Goal: Communication & Community: Answer question/provide support

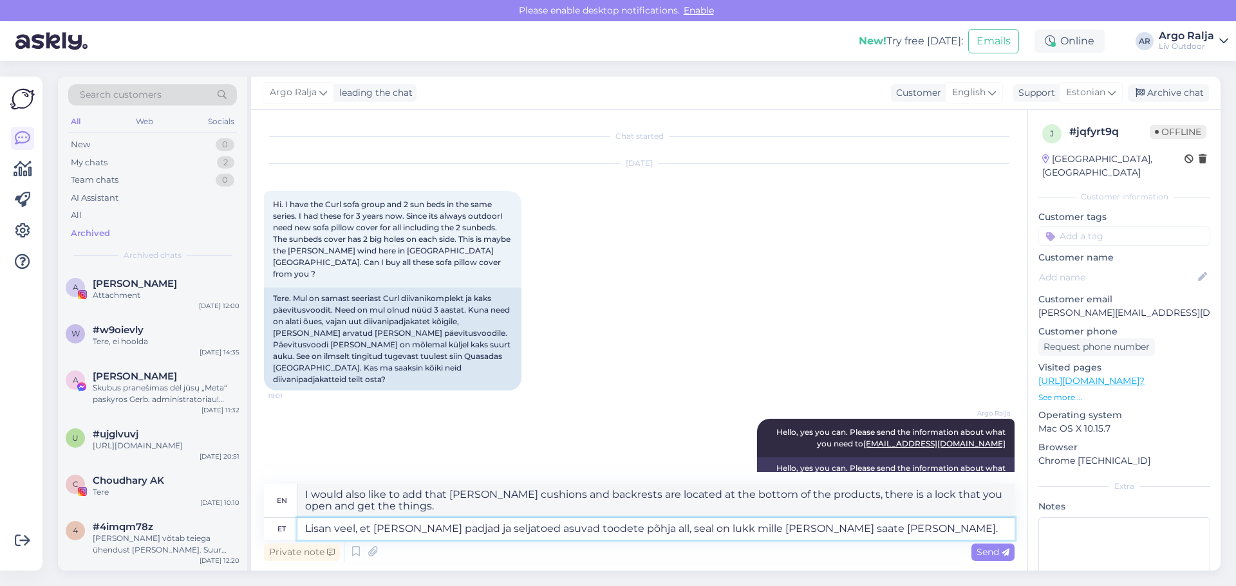
drag, startPoint x: 878, startPoint y: 539, endPoint x: 306, endPoint y: 533, distance: 572.1
click at [306, 533] on textarea "Lisan veel, et [PERSON_NAME] padjad ja seljatoed asuvad toodete põhja all, seal…" at bounding box center [655, 529] width 717 height 22
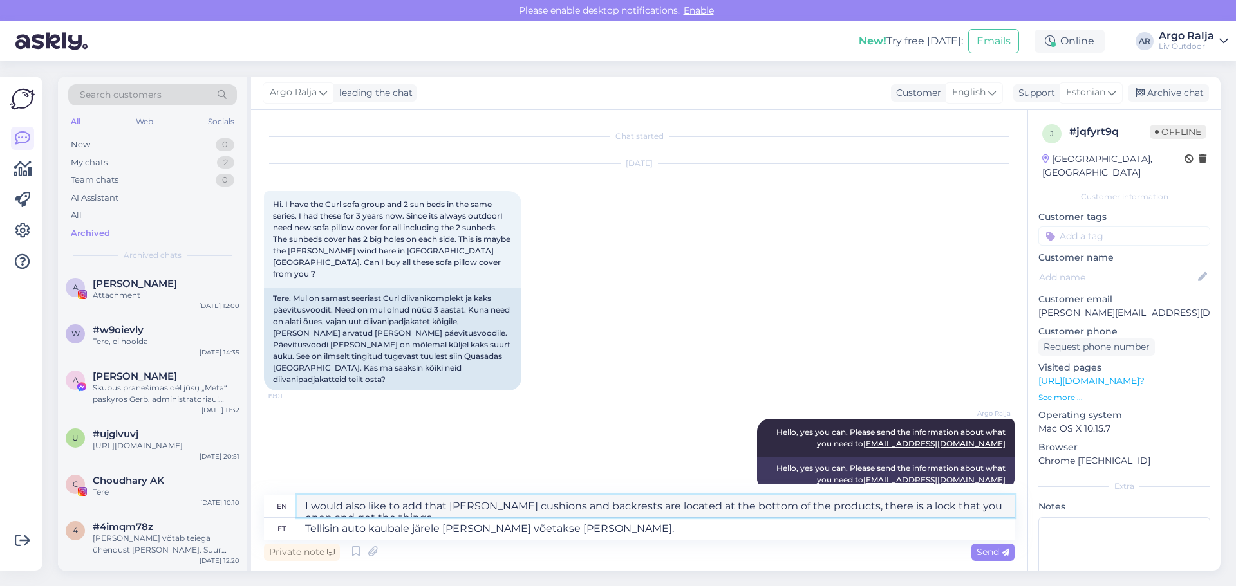
drag, startPoint x: 633, startPoint y: 504, endPoint x: 300, endPoint y: 511, distance: 333.4
click at [300, 511] on textarea "I ordered a car to pick up the goods, it will be picked up [DATE]." at bounding box center [655, 507] width 717 height 22
drag, startPoint x: 340, startPoint y: 508, endPoint x: 593, endPoint y: 528, distance: 254.4
click at [593, 528] on textarea "Tellisin auto kaubale järele [PERSON_NAME] võetakse [PERSON_NAME]." at bounding box center [655, 529] width 717 height 22
drag, startPoint x: 584, startPoint y: 528, endPoint x: 444, endPoint y: 535, distance: 140.5
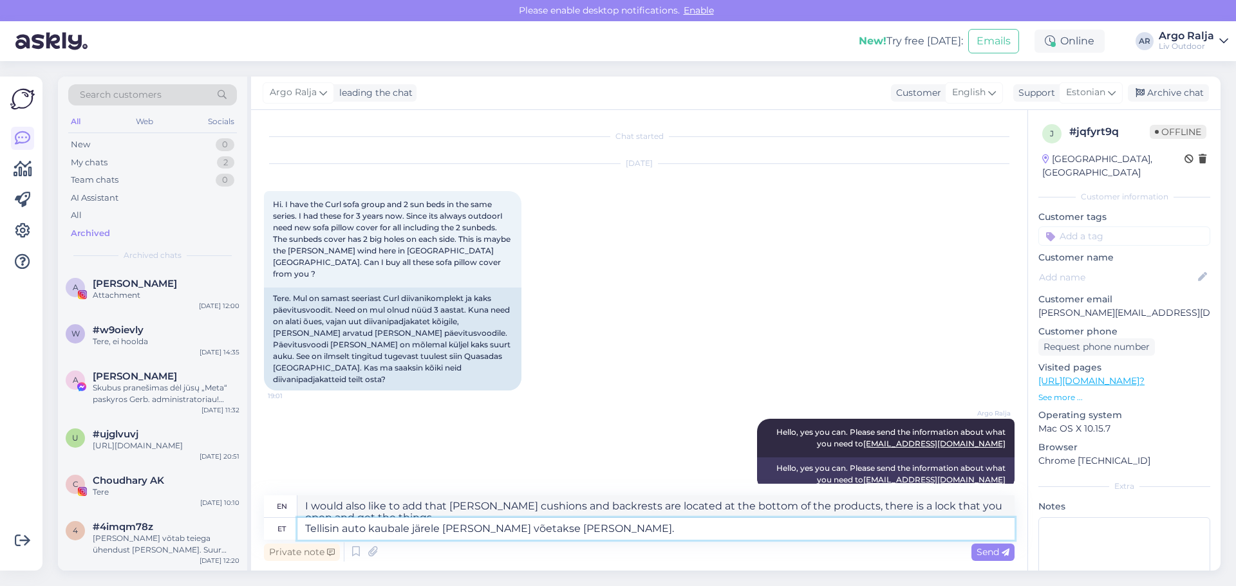
click at [444, 535] on textarea "Tellisin auto kaubale järele [PERSON_NAME] võetakse [PERSON_NAME]." at bounding box center [655, 529] width 717 height 22
type textarea "Tellisin auto kaubale järele , jälgimis link allpool"
drag, startPoint x: 604, startPoint y: 504, endPoint x: 296, endPoint y: 505, distance: 307.6
click at [296, 505] on div "en I ordered a car to pick up the goods, tracking link below" at bounding box center [639, 507] width 750 height 23
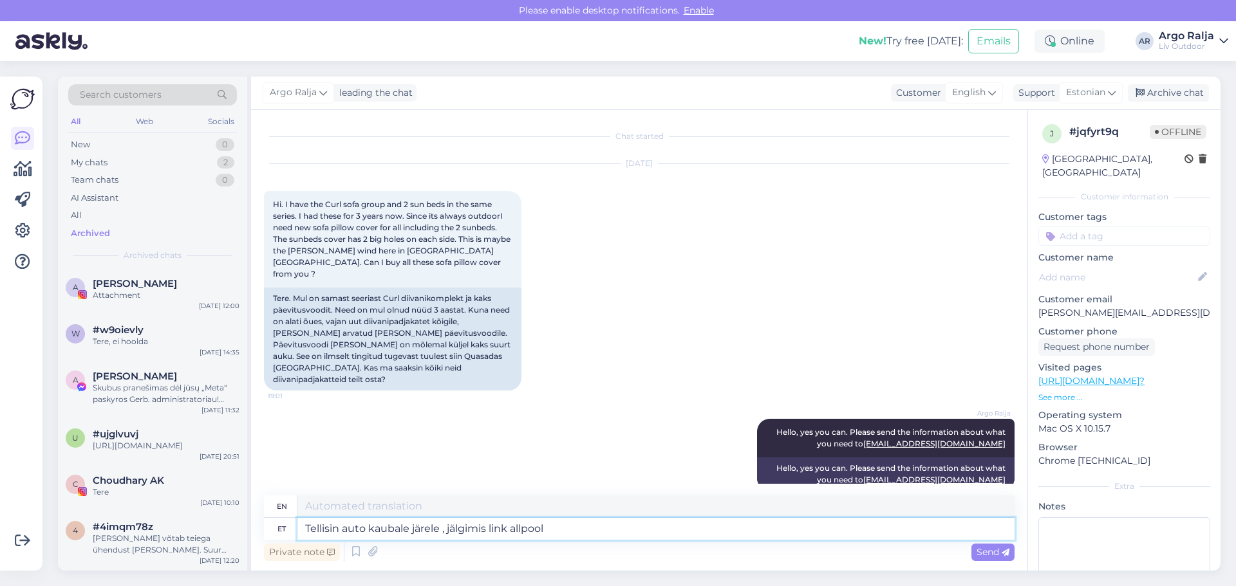
drag, startPoint x: 562, startPoint y: 527, endPoint x: 285, endPoint y: 530, distance: 277.4
click at [281, 530] on div "et Tellisin auto kaubale järele , jälgimis link allpool" at bounding box center [639, 529] width 750 height 22
click at [585, 535] on textarea "Tellisin auto kaubale järele , jälgimis link allpool" at bounding box center [655, 529] width 717 height 22
drag, startPoint x: 597, startPoint y: 506, endPoint x: 304, endPoint y: 514, distance: 292.3
click at [304, 514] on textarea "I ordered a car to pick up the goods, tracking link below" at bounding box center [655, 507] width 717 height 22
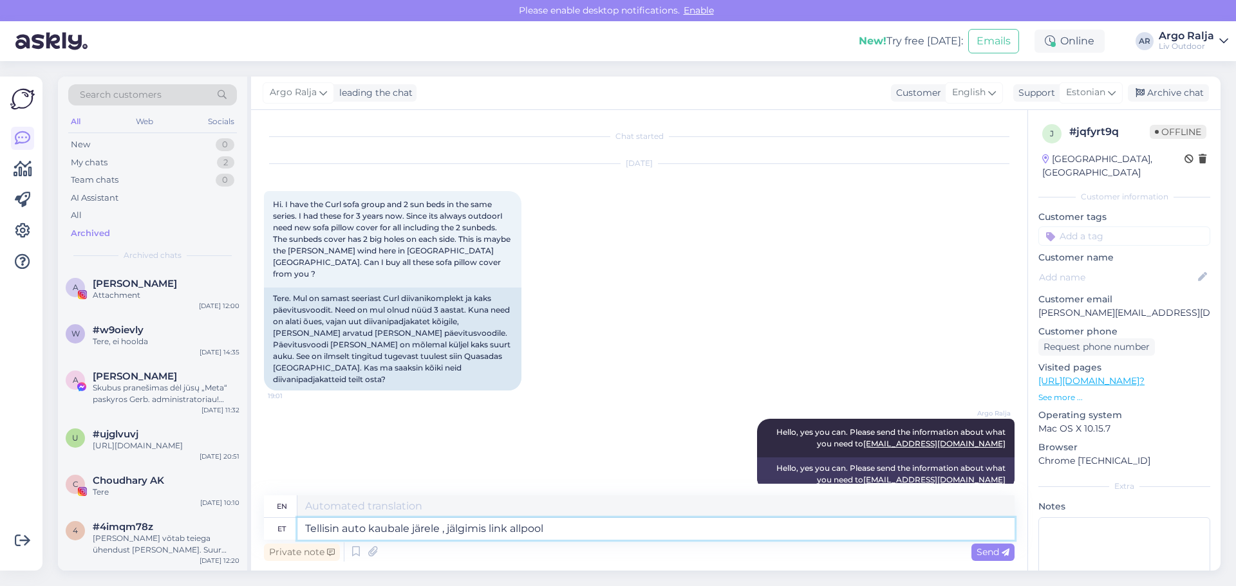
drag, startPoint x: 632, startPoint y: 532, endPoint x: 297, endPoint y: 533, distance: 335.3
click at [297, 533] on div "et Tellisin auto kaubale järele , jälgimis link allpool" at bounding box center [639, 529] width 750 height 22
drag, startPoint x: 582, startPoint y: 506, endPoint x: 312, endPoint y: 512, distance: 270.3
click at [301, 512] on textarea "Estimated delivery time 4-6 business days" at bounding box center [655, 507] width 717 height 22
drag, startPoint x: 539, startPoint y: 518, endPoint x: 288, endPoint y: 539, distance: 252.5
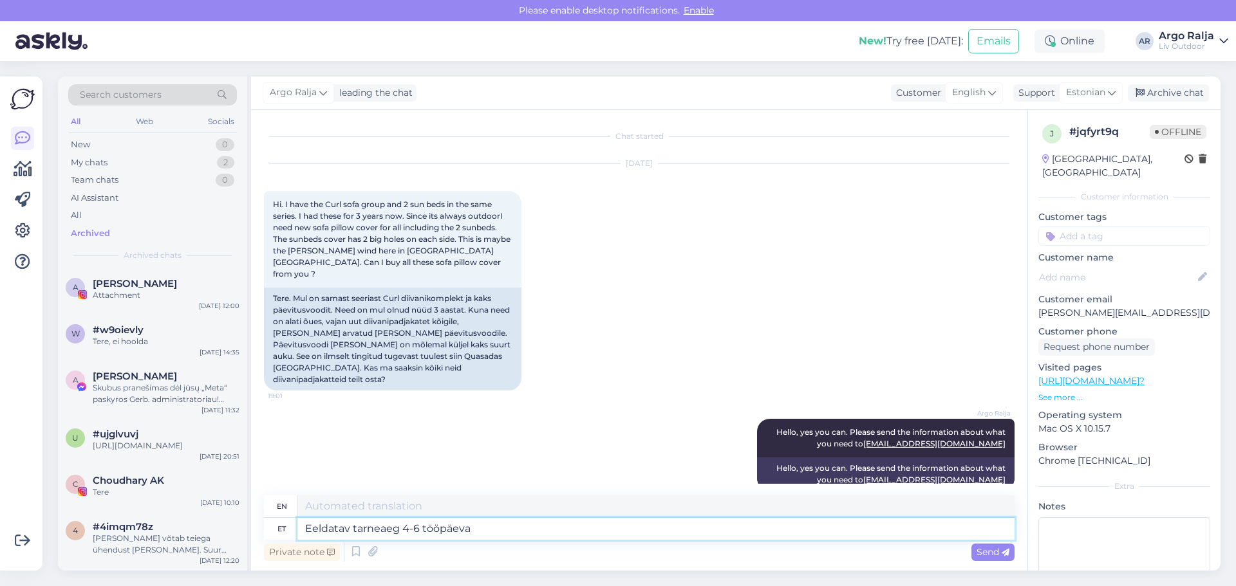
click at [288, 539] on div "et Eeldatav tarneaeg 4-6 tööpäeva" at bounding box center [639, 529] width 750 height 22
type textarea "Ilust sügisaega"
drag, startPoint x: 475, startPoint y: 506, endPoint x: 302, endPoint y: 515, distance: 172.7
click at [302, 515] on textarea "Have a beautiful autumn!" at bounding box center [655, 507] width 717 height 22
